Goal: Information Seeking & Learning: Learn about a topic

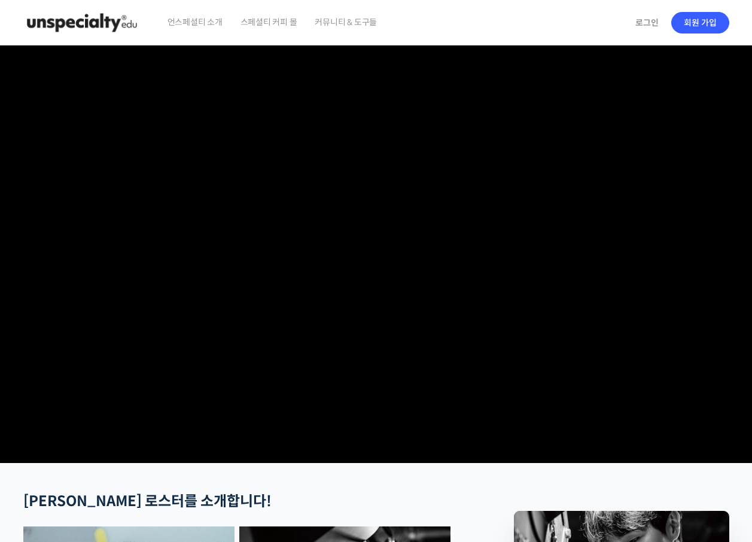
click at [279, 19] on span "스페셜티 커피 몰" at bounding box center [269, 21] width 57 height 45
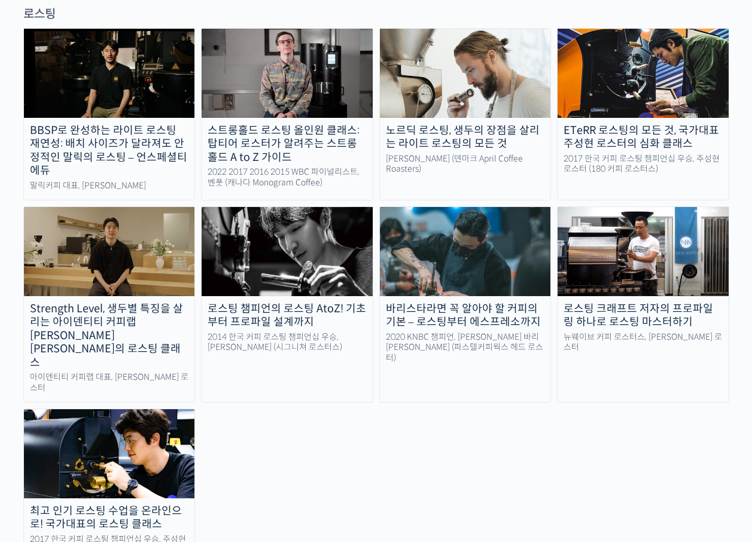
scroll to position [1137, 0]
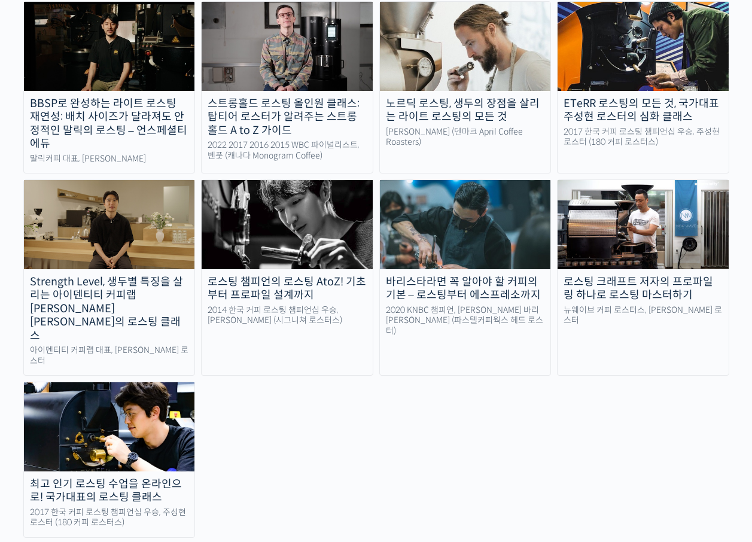
click at [126, 382] on img at bounding box center [109, 426] width 171 height 89
click at [94, 275] on div "Strength Level, 생두별 특징을 살리는 아이덴티티 커피랩 [PERSON_NAME] [PERSON_NAME]의 로스팅 클래스" at bounding box center [109, 309] width 171 height 68
click at [642, 180] on img at bounding box center [643, 224] width 171 height 89
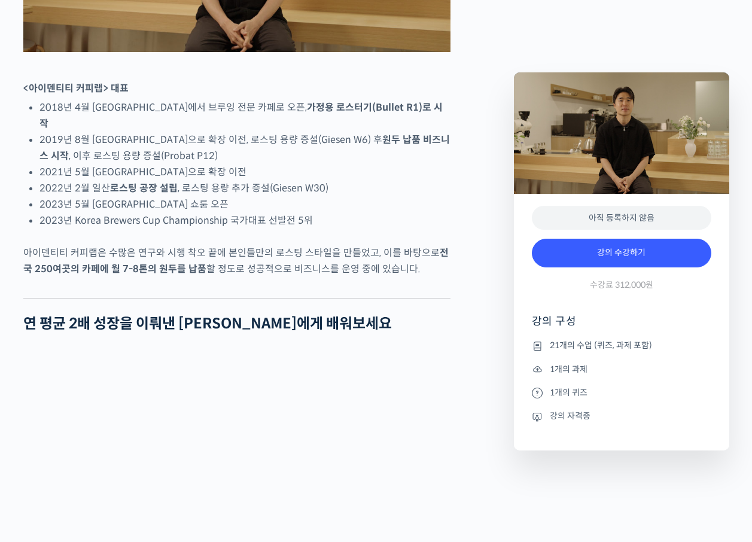
scroll to position [718, 0]
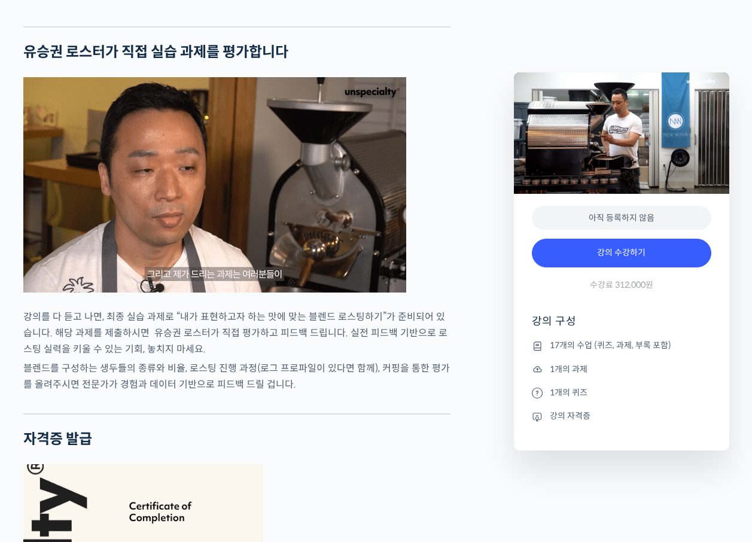
scroll to position [3412, 0]
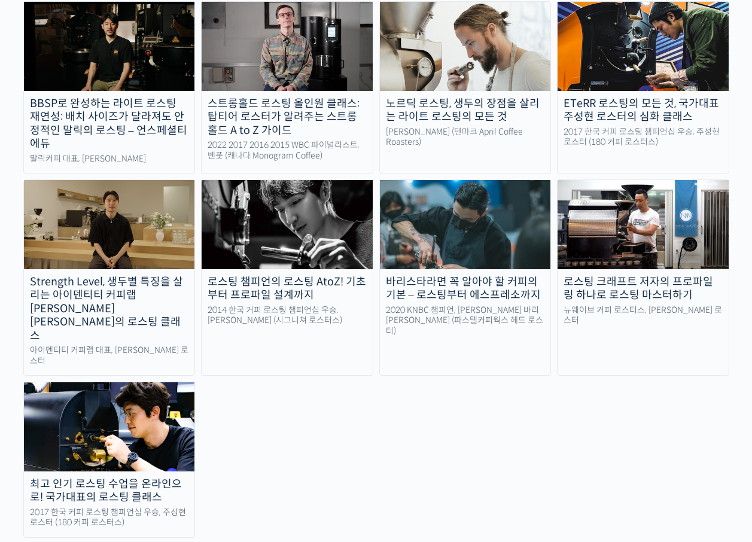
scroll to position [1077, 0]
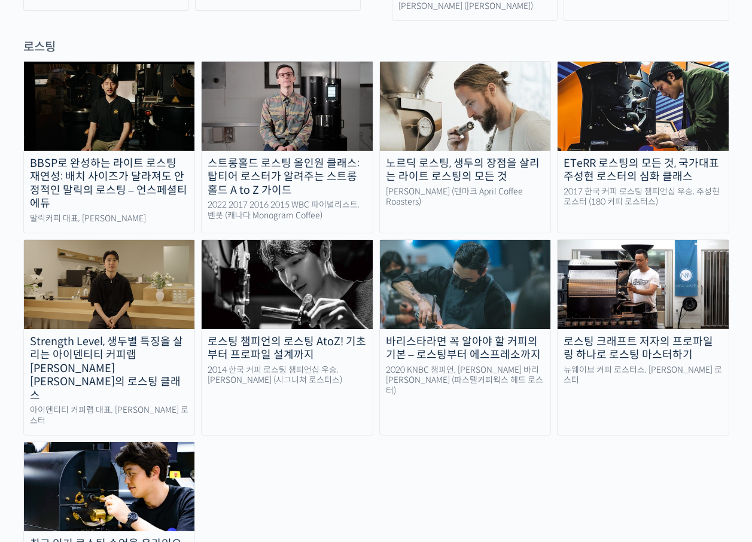
click at [286, 157] on div "스트롱홀드 로스팅 올인원 클래스: 탑티어 로스터가 알려주는 스트롱홀드 A to Z 가이드" at bounding box center [287, 177] width 171 height 41
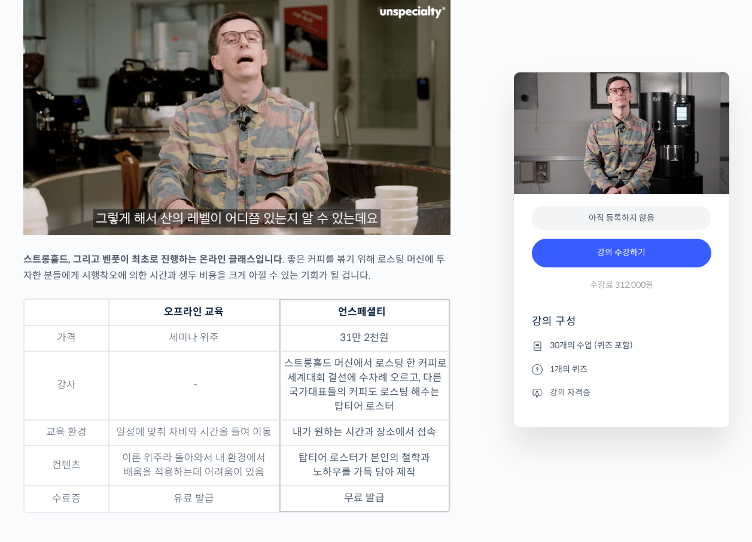
scroll to position [3412, 0]
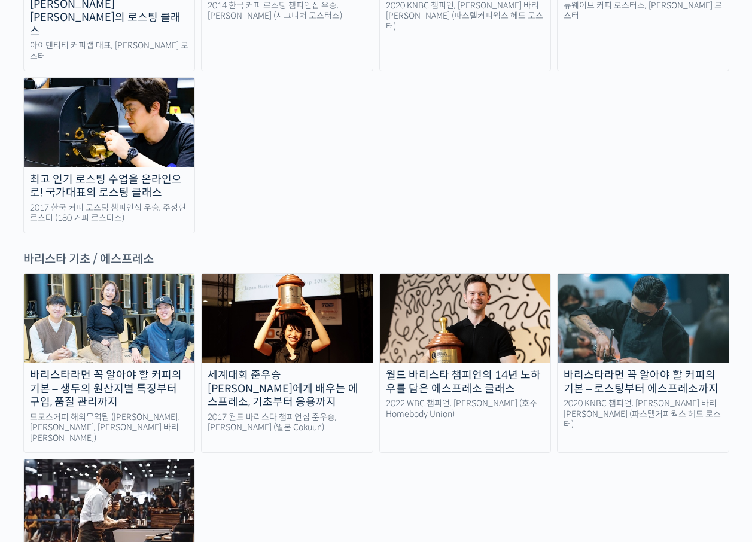
scroll to position [1077, 0]
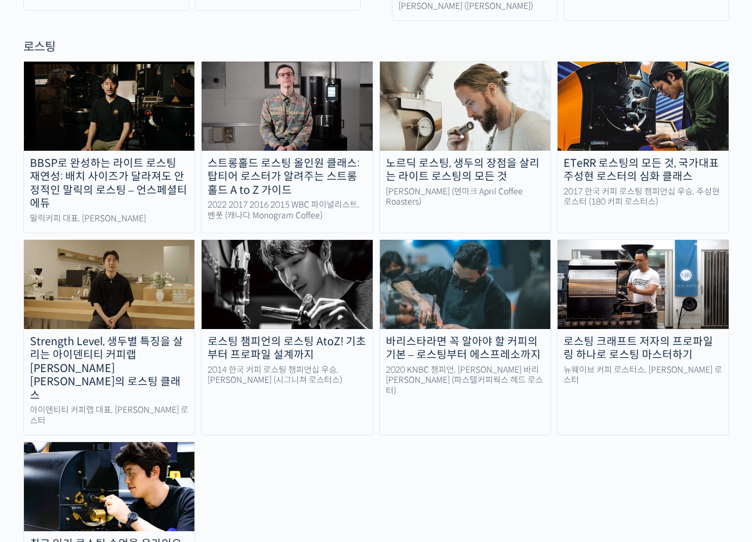
click at [658, 157] on div "ETeRR 로스팅의 모든 것, 국가대표 주성현 로스터의 심화 클래스" at bounding box center [643, 170] width 171 height 27
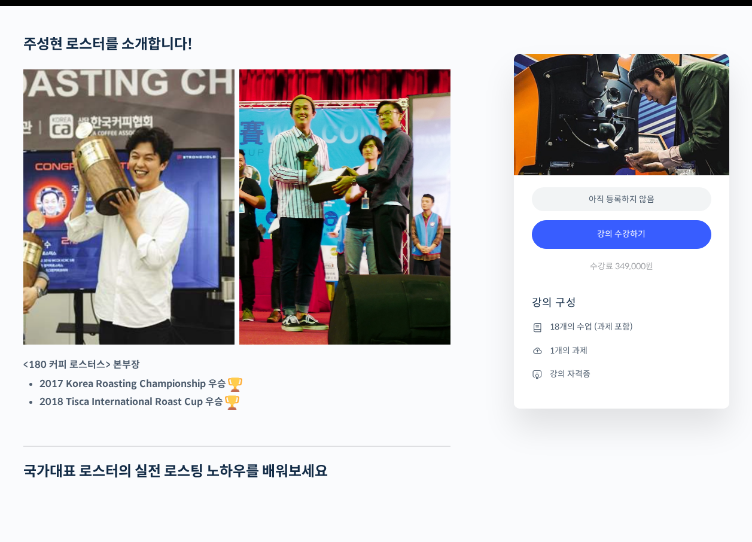
scroll to position [479, 0]
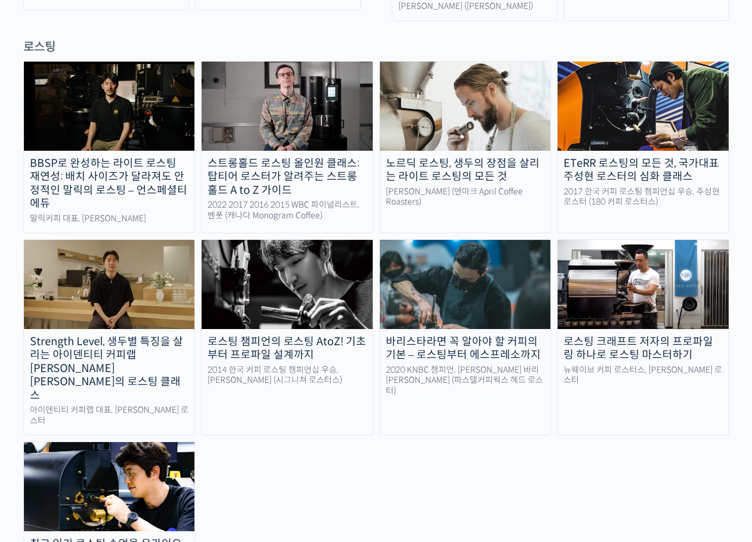
scroll to position [1077, 0]
click at [130, 442] on img at bounding box center [109, 486] width 171 height 89
click at [295, 265] on img at bounding box center [287, 284] width 171 height 89
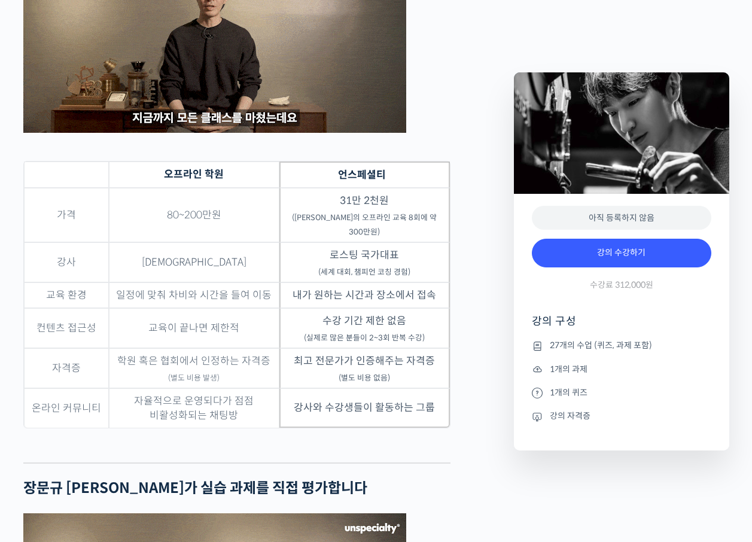
scroll to position [3053, 0]
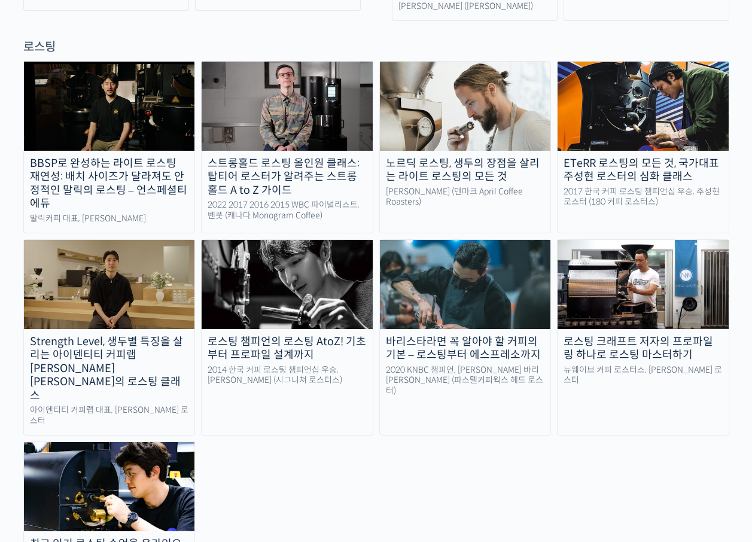
click at [140, 442] on img at bounding box center [109, 486] width 171 height 89
click at [271, 335] on div "로스팅 챔피언의 로스팅 AtoZ! 기초부터 프로파일 설계까지" at bounding box center [287, 348] width 171 height 27
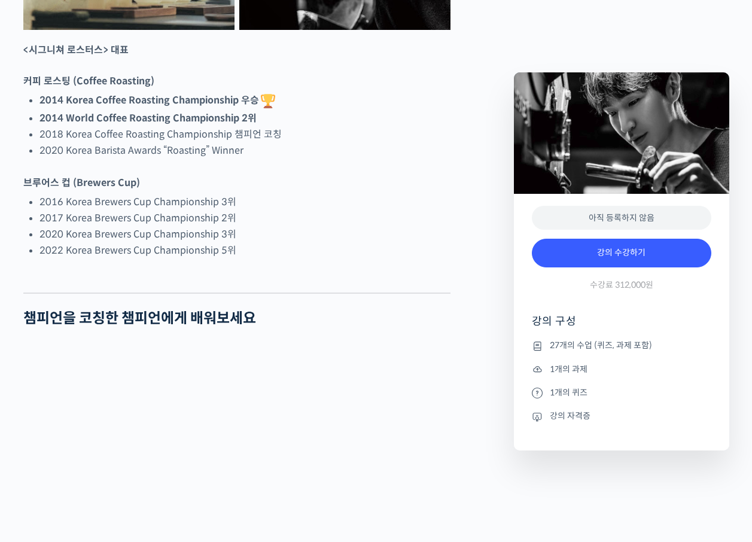
scroll to position [778, 0]
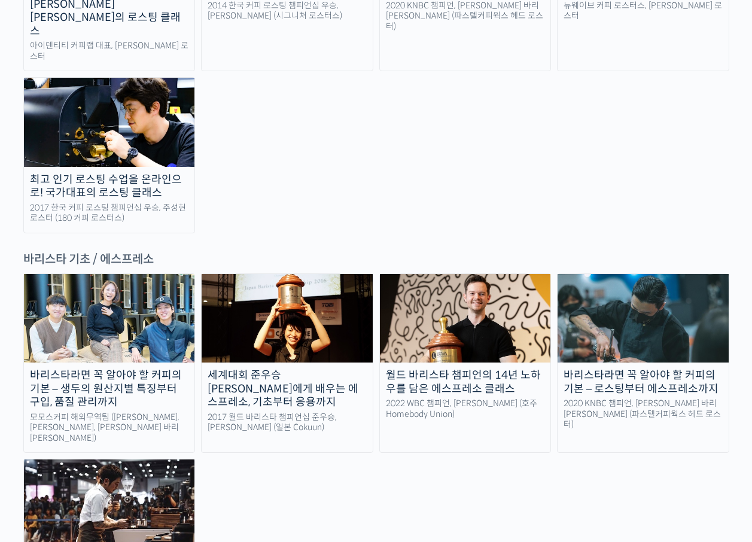
click at [134, 86] on link "최고 인기 로스팅 수업을 온라인으로! 국가대표의 로스팅 클래스 2017 한국 커피 로스팅 챔피언십 우승, 주성현 로스터 (180 커피 로스터스)" at bounding box center [109, 155] width 172 height 156
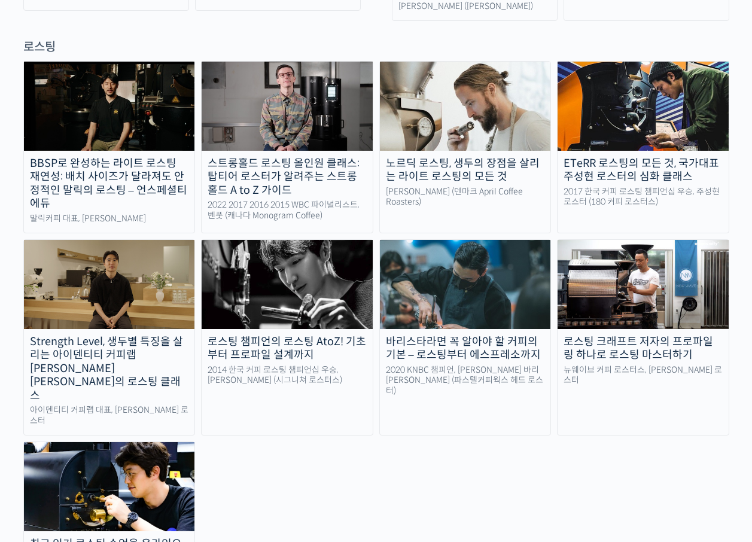
click at [602, 273] on img at bounding box center [643, 284] width 171 height 89
click at [111, 260] on img at bounding box center [109, 284] width 171 height 89
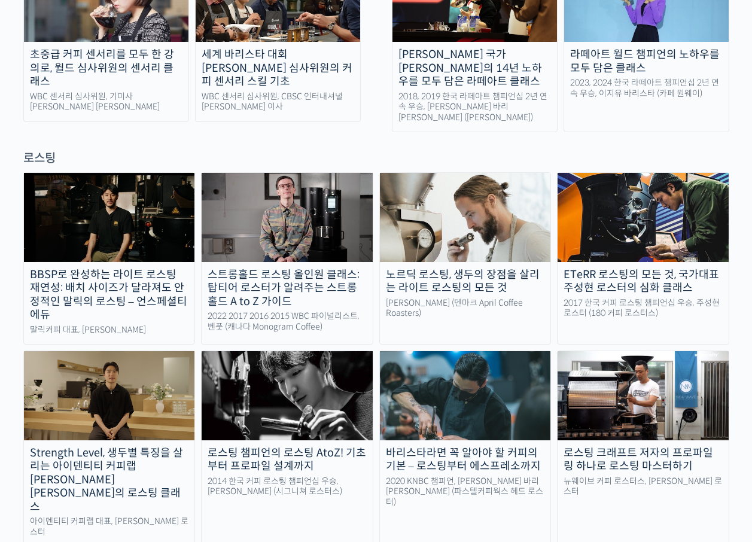
scroll to position [958, 0]
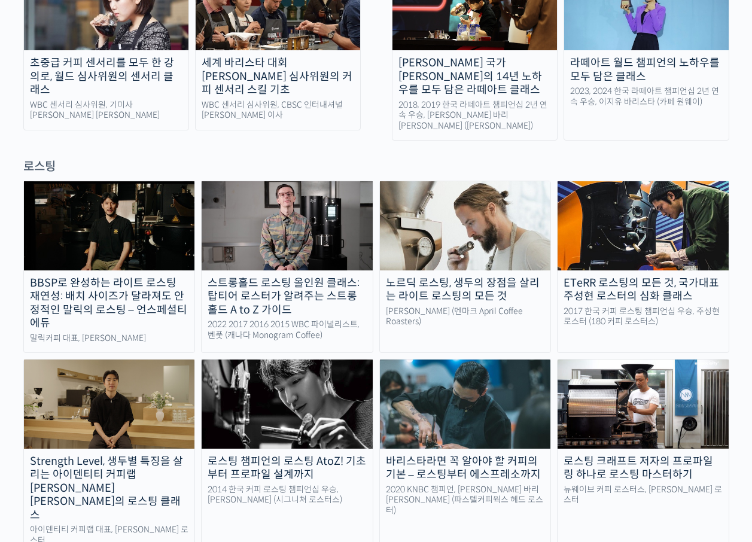
click at [508, 277] on div "노르딕 로스팅, 생두의 장점을 살리는 라이트 로스팅의 모든 것" at bounding box center [465, 290] width 171 height 27
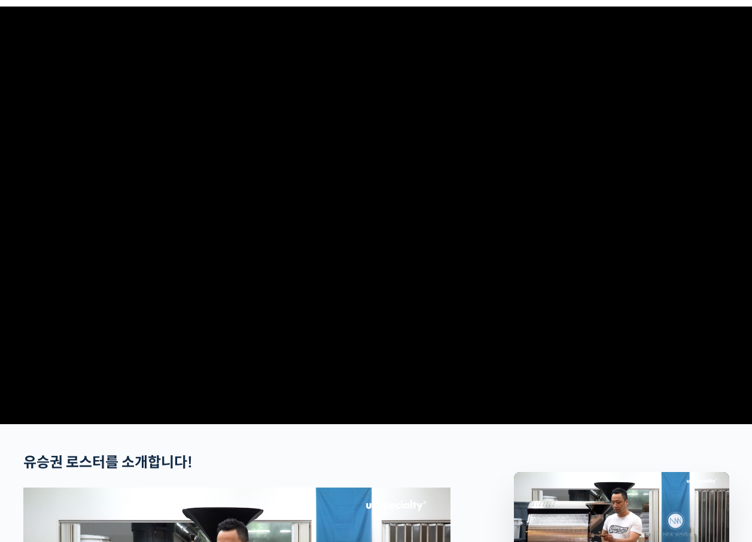
scroll to position [60, 0]
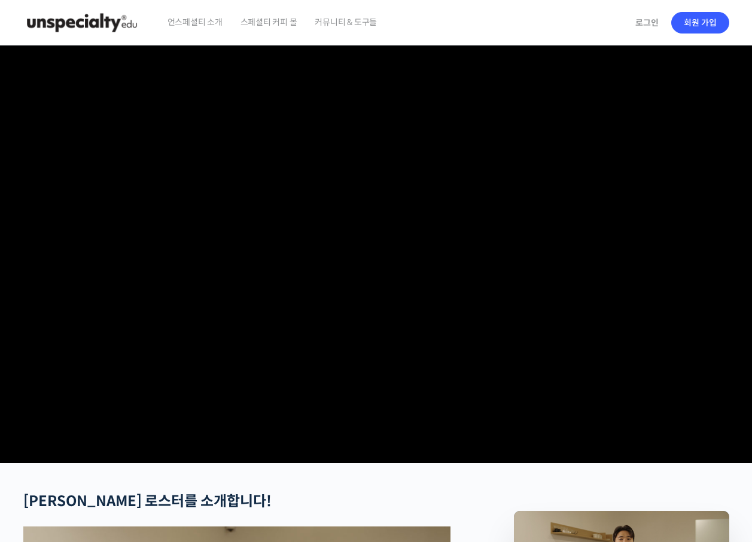
click at [327, 208] on video at bounding box center [376, 251] width 706 height 413
click at [303, 396] on video at bounding box center [376, 251] width 706 height 413
click at [186, 454] on video at bounding box center [376, 251] width 706 height 413
click at [348, 415] on video at bounding box center [376, 251] width 706 height 413
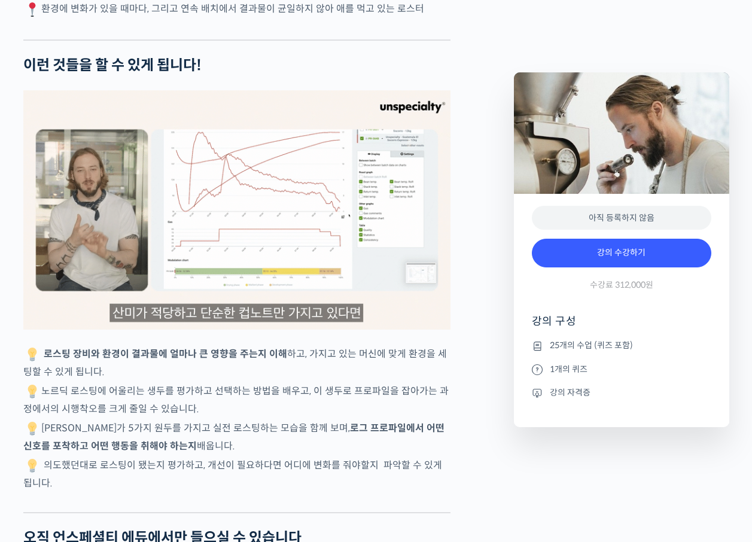
scroll to position [2753, 0]
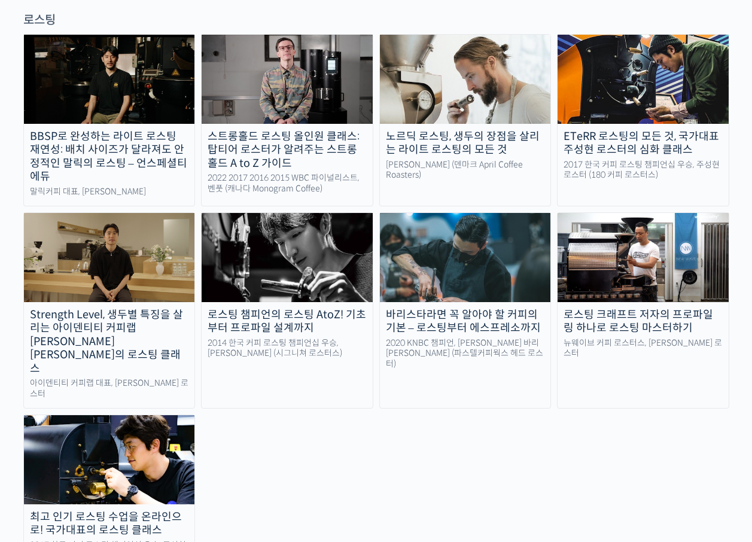
scroll to position [958, 0]
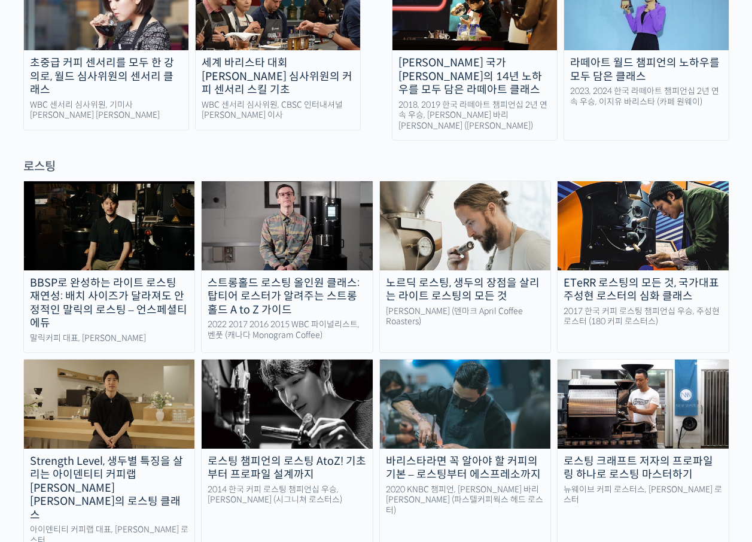
click at [684, 277] on div "ETeRR 로스팅의 모든 것, 국가대표 주성현 로스터의 심화 클래스" at bounding box center [643, 290] width 171 height 27
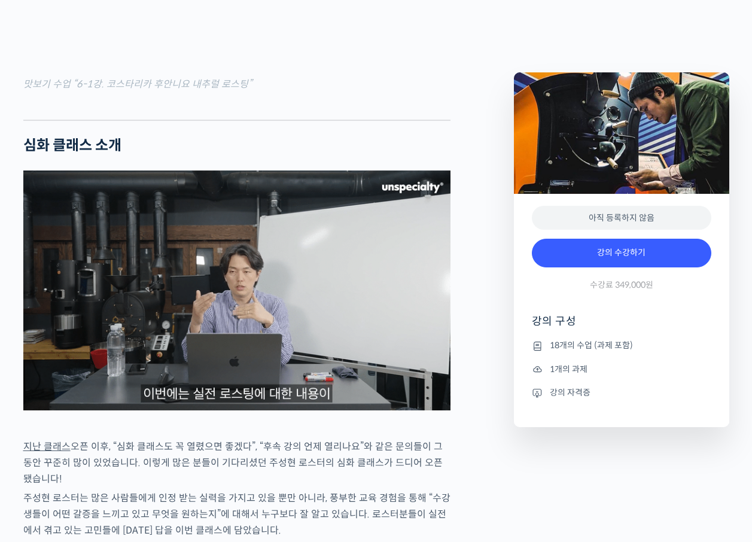
scroll to position [1556, 0]
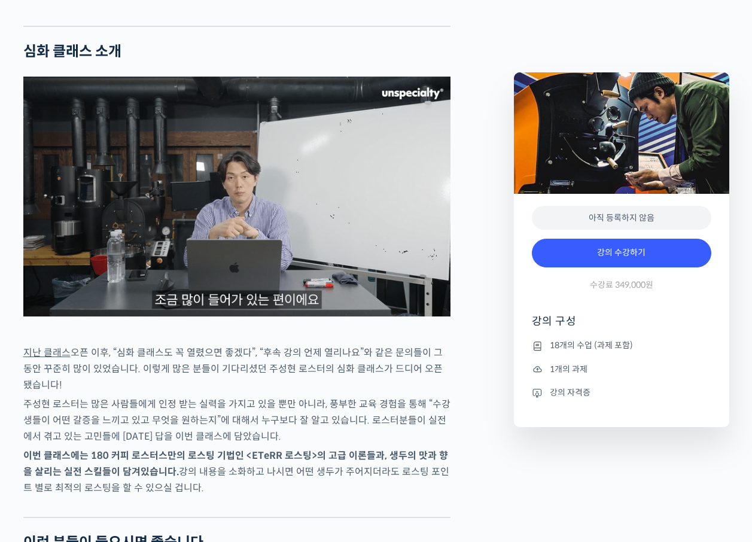
click at [145, 274] on img at bounding box center [236, 197] width 427 height 240
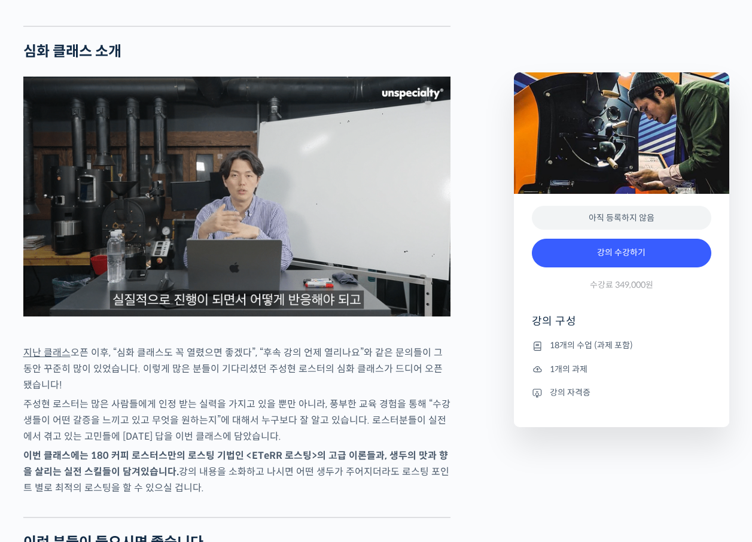
click at [316, 259] on img at bounding box center [236, 197] width 427 height 240
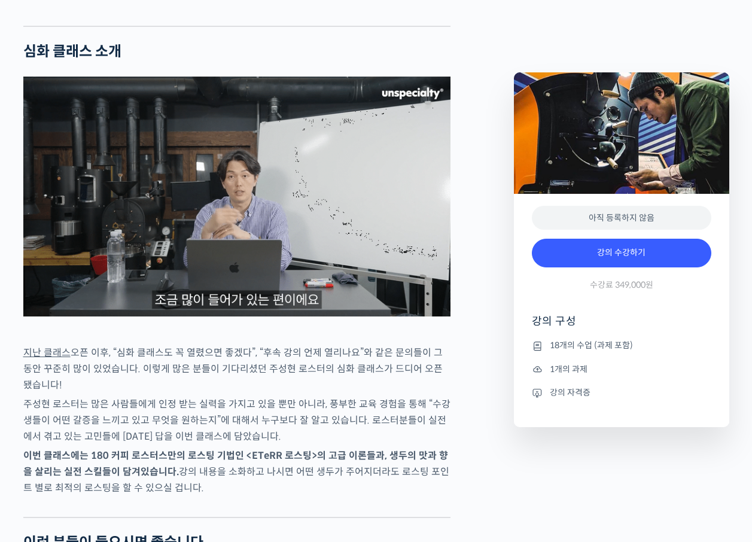
click at [368, 254] on img at bounding box center [236, 197] width 427 height 240
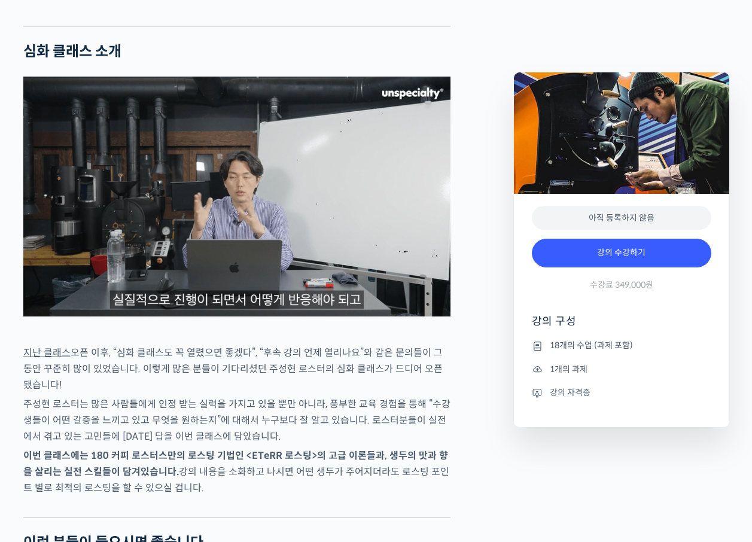
click at [368, 254] on img at bounding box center [236, 197] width 427 height 240
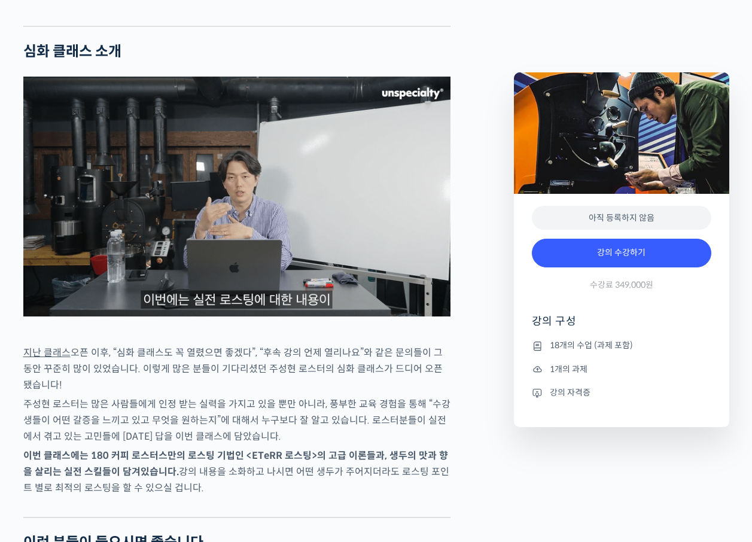
click at [368, 254] on img at bounding box center [236, 197] width 427 height 240
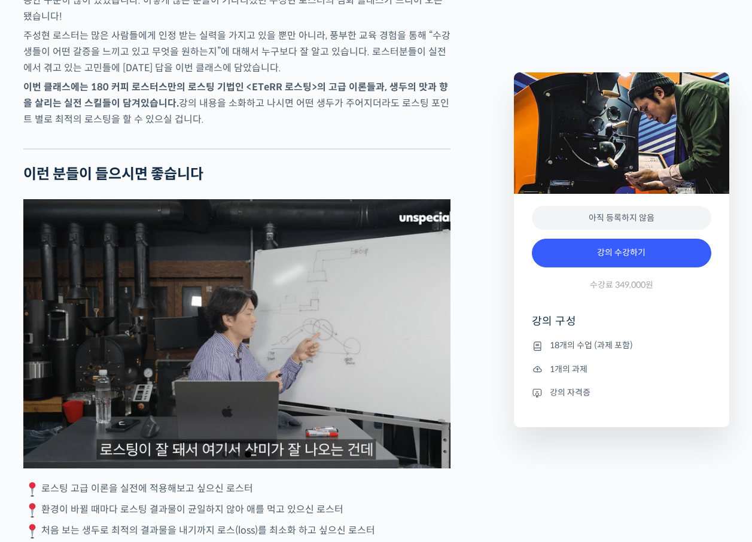
scroll to position [2035, 0]
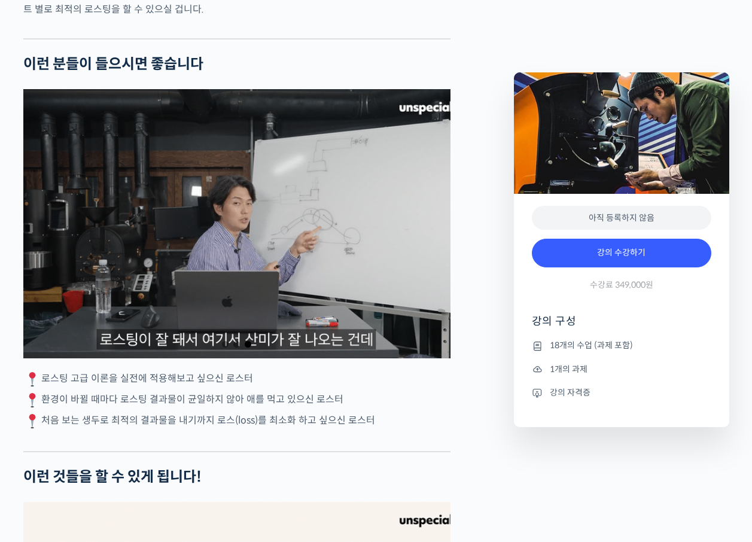
click at [236, 314] on div "3 / 3" at bounding box center [236, 223] width 427 height 269
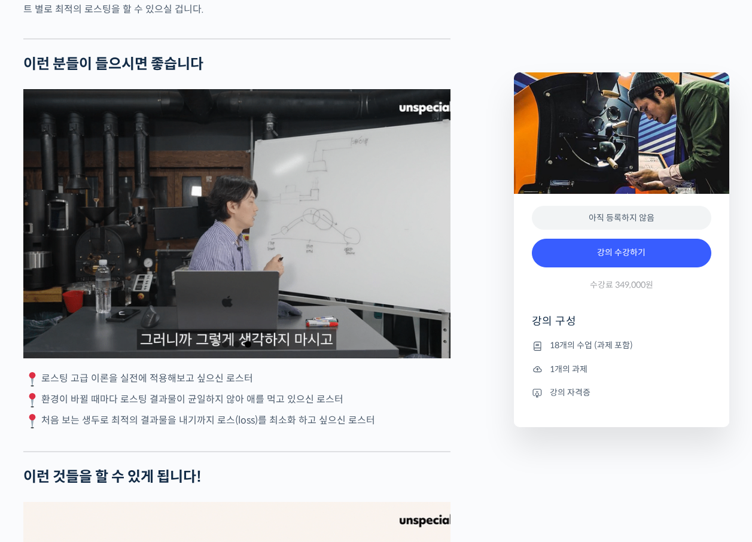
click at [251, 343] on div "3 / 3" at bounding box center [236, 223] width 427 height 269
click at [329, 309] on div "3 / 3" at bounding box center [236, 223] width 427 height 269
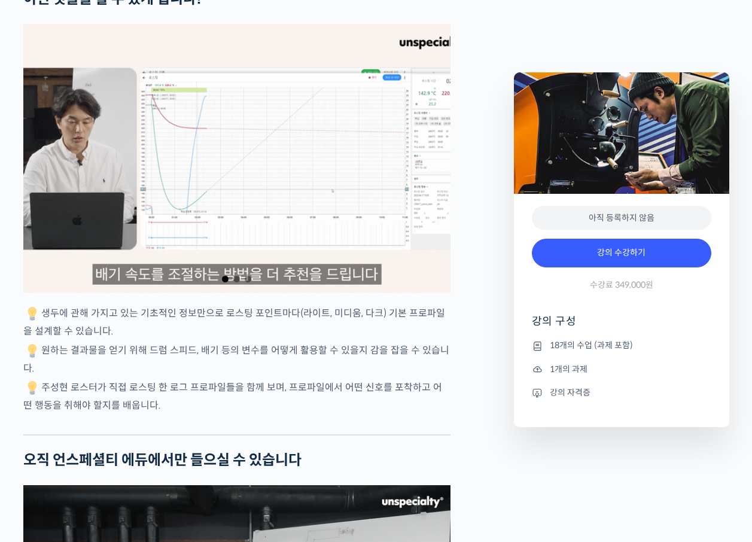
scroll to position [2514, 0]
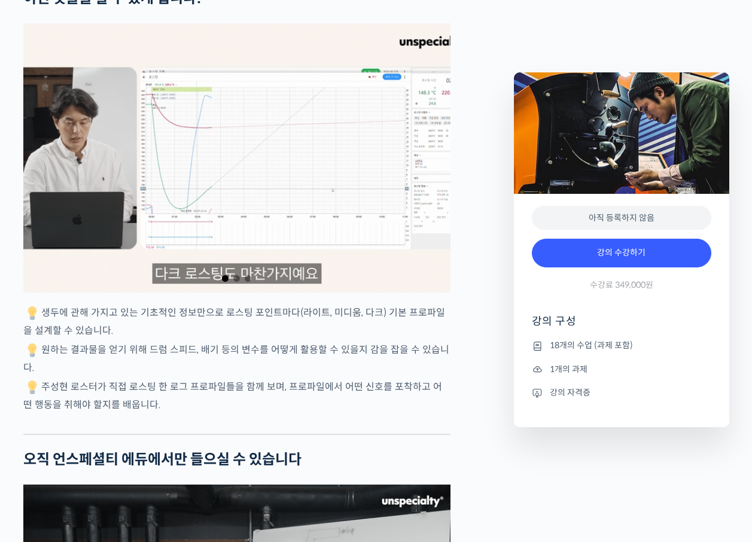
click at [294, 281] on div "1 / 3" at bounding box center [236, 157] width 427 height 269
click at [389, 263] on div "1 / 3" at bounding box center [236, 157] width 427 height 269
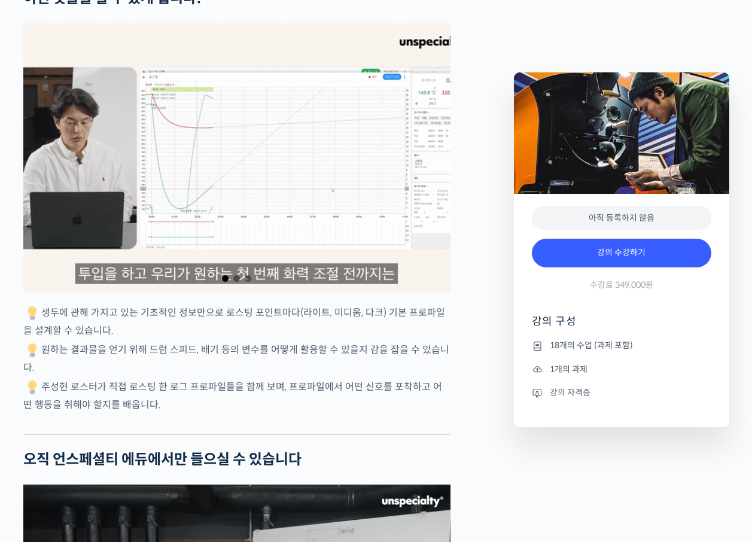
click at [388, 293] on div at bounding box center [236, 157] width 427 height 269
click at [352, 339] on p "생두에 관해 가지고 있는 기초적인 정보만으로 로스팅 포인트마다(라이트, 미디움, 다크) 기본 프로파일을 설계할 수 있습니다." at bounding box center [236, 322] width 427 height 34
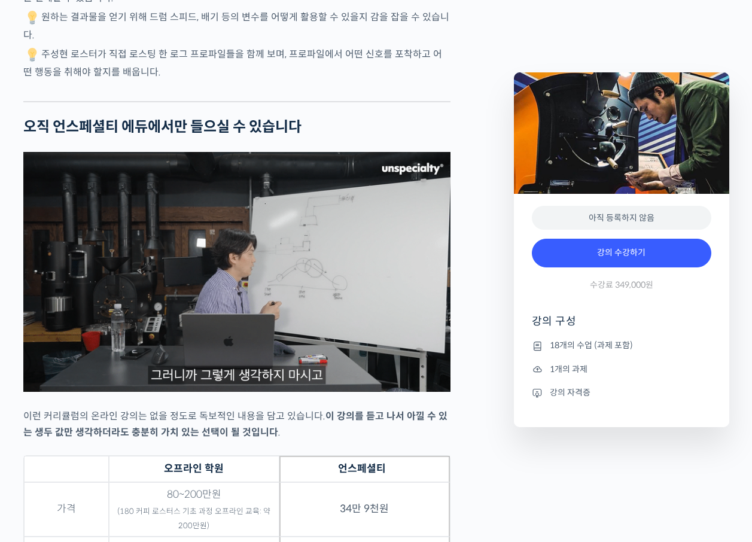
scroll to position [2933, 0]
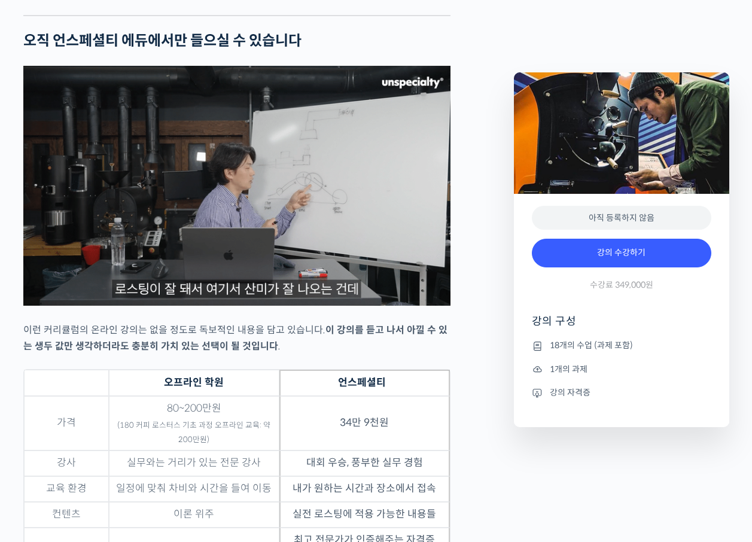
click at [309, 305] on img at bounding box center [236, 186] width 427 height 240
click at [238, 354] on p "이런 커리큘럼의 온라인 강의는 없을 정도로 독보적인 내용을 담고 있습니다. 이 강의를 듣고 나서 아낄 수 있는 생두 값만 생각하더라도 충분히 …" at bounding box center [236, 338] width 427 height 32
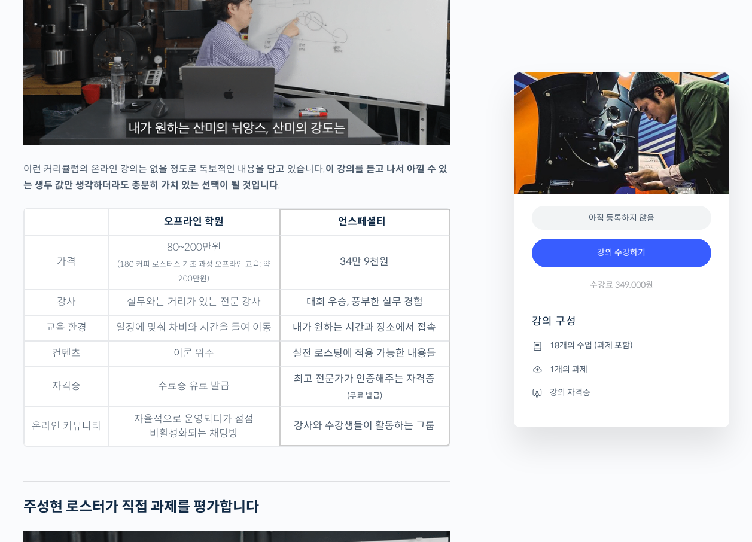
scroll to position [3112, 0]
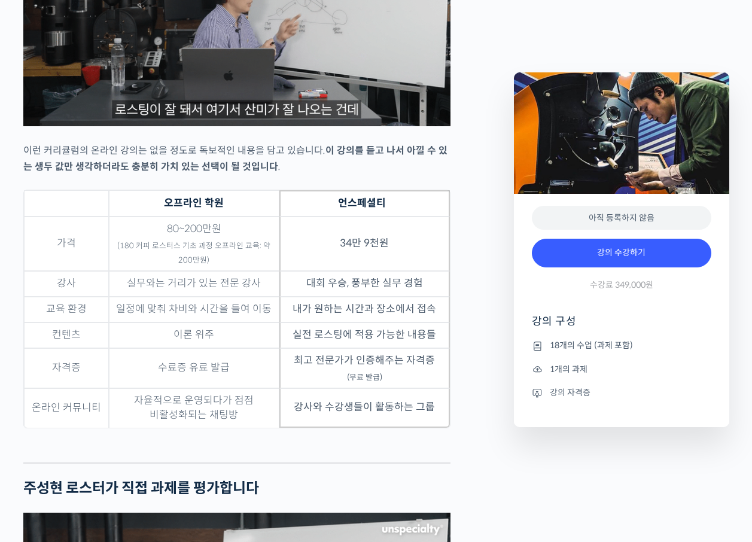
click at [406, 428] on td "강사와 수강생들이 활동하는 그룹" at bounding box center [365, 408] width 171 height 40
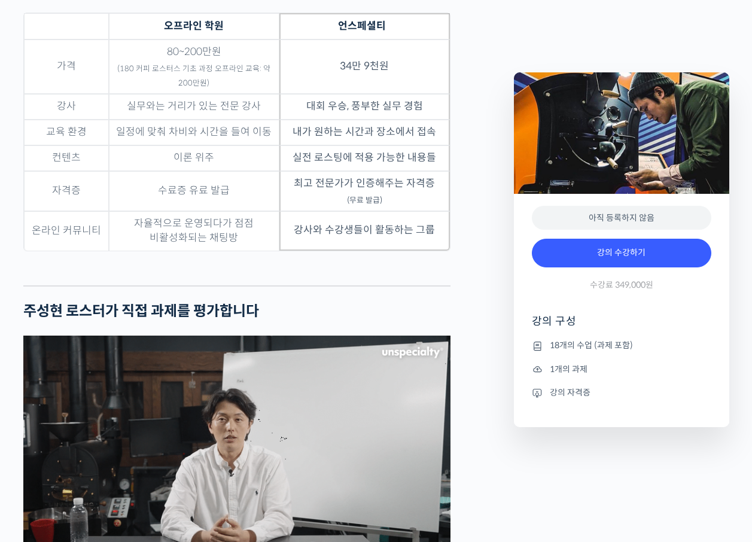
scroll to position [3292, 0]
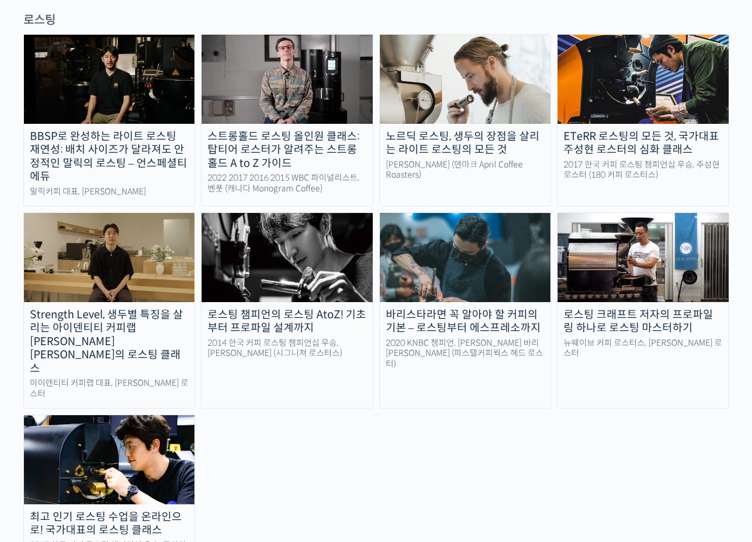
click at [321, 308] on div "로스팅 챔피언의 로스팅 AtoZ! 기초부터 프로파일 설계까지" at bounding box center [287, 321] width 171 height 27
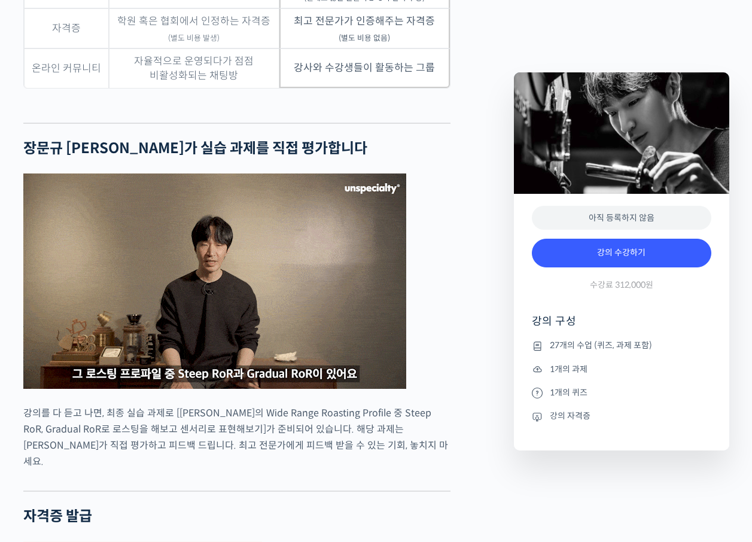
scroll to position [3472, 0]
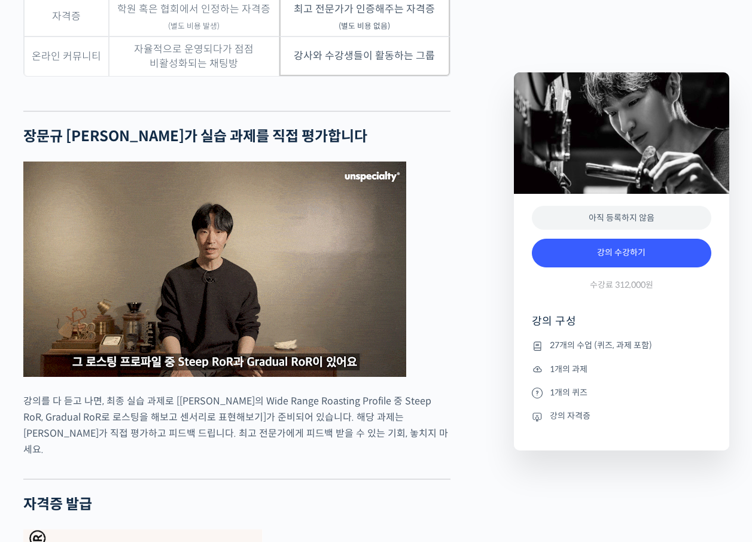
drag, startPoint x: 493, startPoint y: 10, endPoint x: 485, endPoint y: 0, distance: 12.8
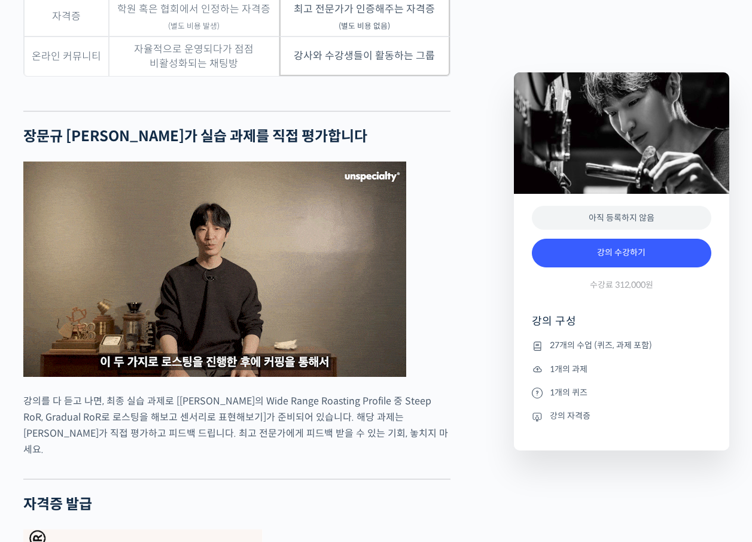
click at [494, 10] on div "[PERSON_NAME] 로스터를 소개합니다! <시그니쳐 로스터스> 대표 커피 로스팅 (Coffee Roasting) 2014 Korea Co…" at bounding box center [262, 455] width 491 height 6866
